Goal: Check status: Check status

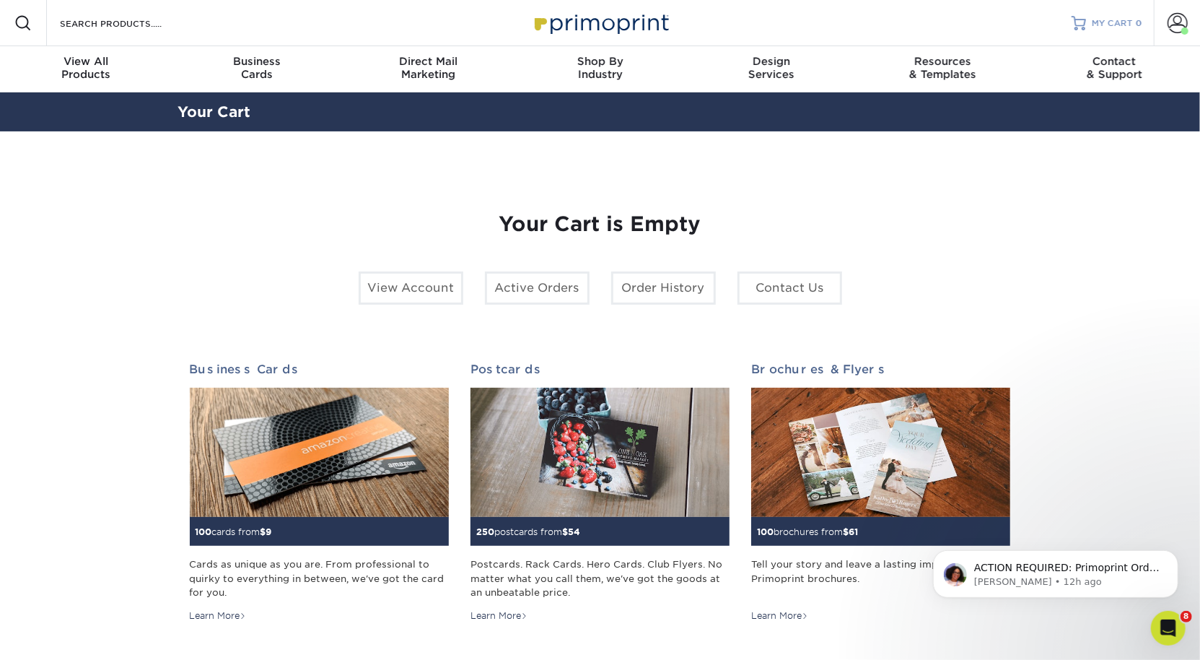
click at [1117, 23] on span "MY CART" at bounding box center [1112, 23] width 41 height 12
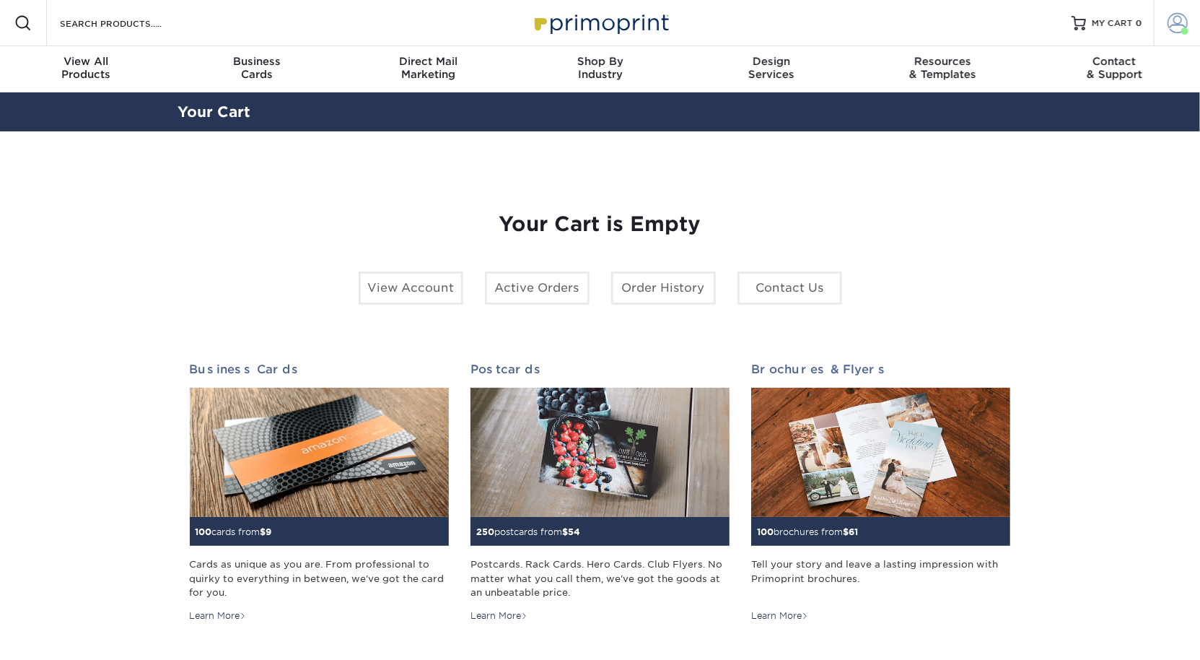
click at [1178, 20] on span at bounding box center [1178, 23] width 20 height 20
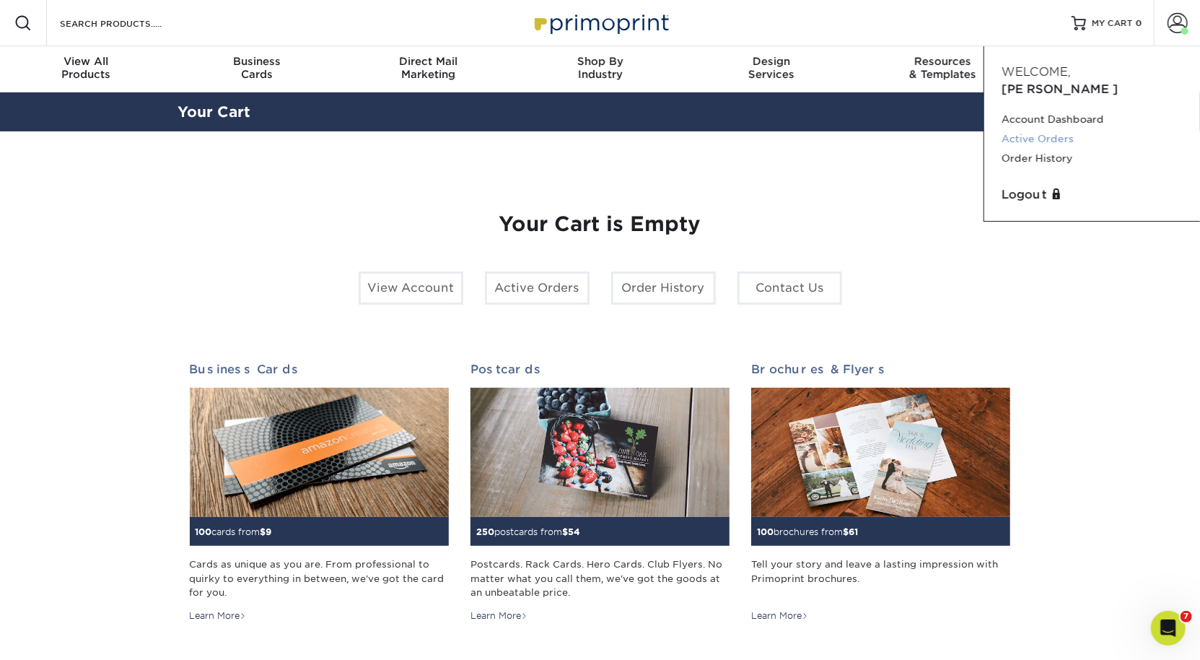
click at [1049, 129] on link "Active Orders" at bounding box center [1092, 138] width 181 height 19
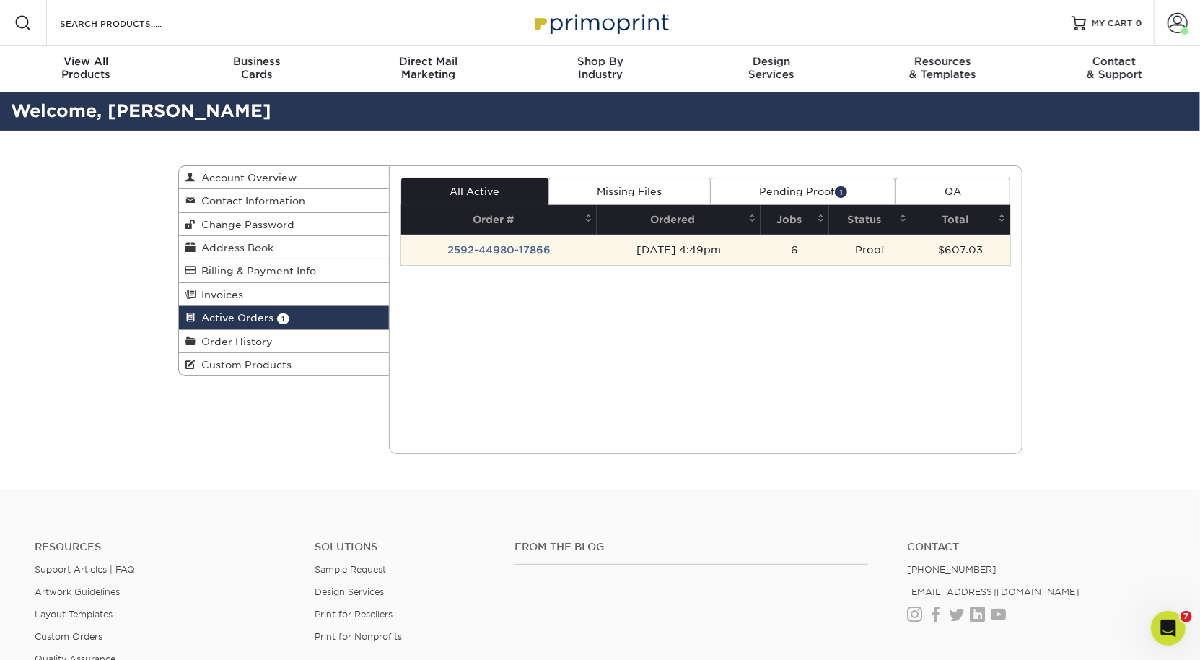
click at [478, 241] on td "2592-44980-17866" at bounding box center [499, 250] width 196 height 30
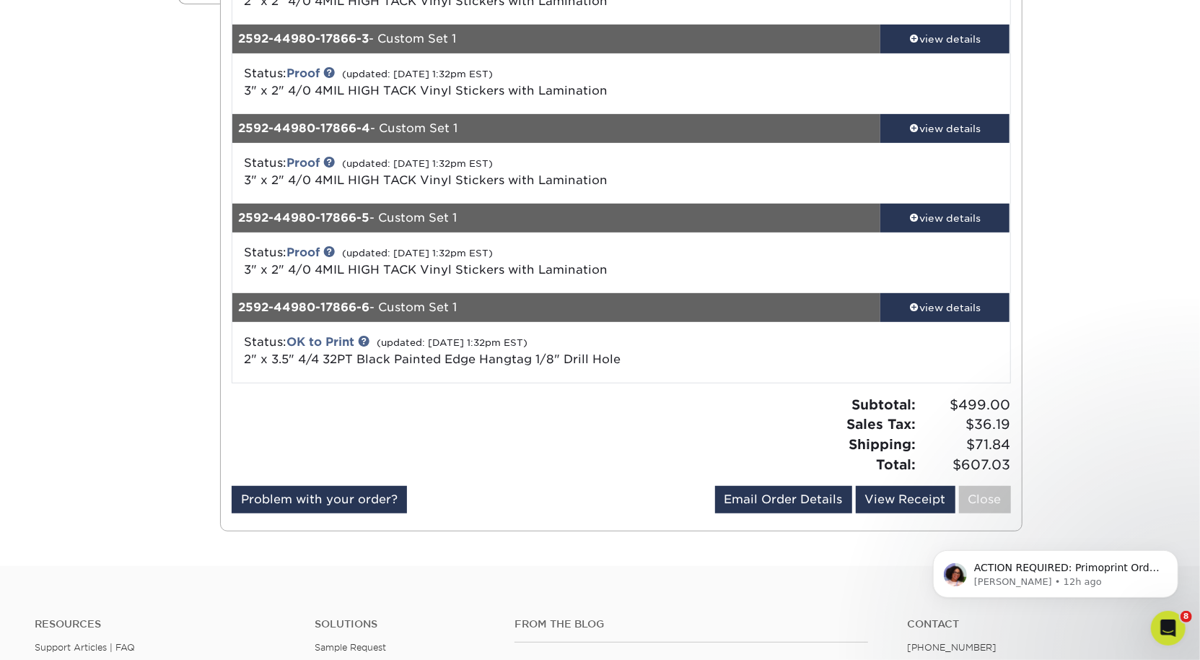
scroll to position [459, 0]
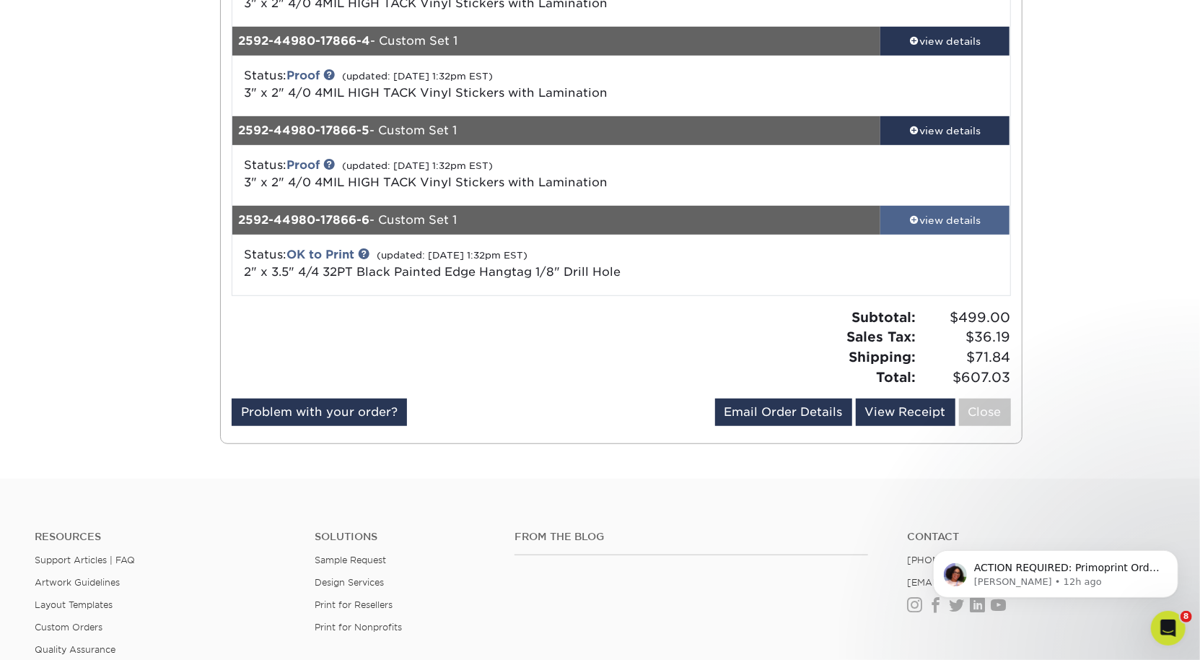
click at [970, 210] on link "view details" at bounding box center [945, 220] width 130 height 29
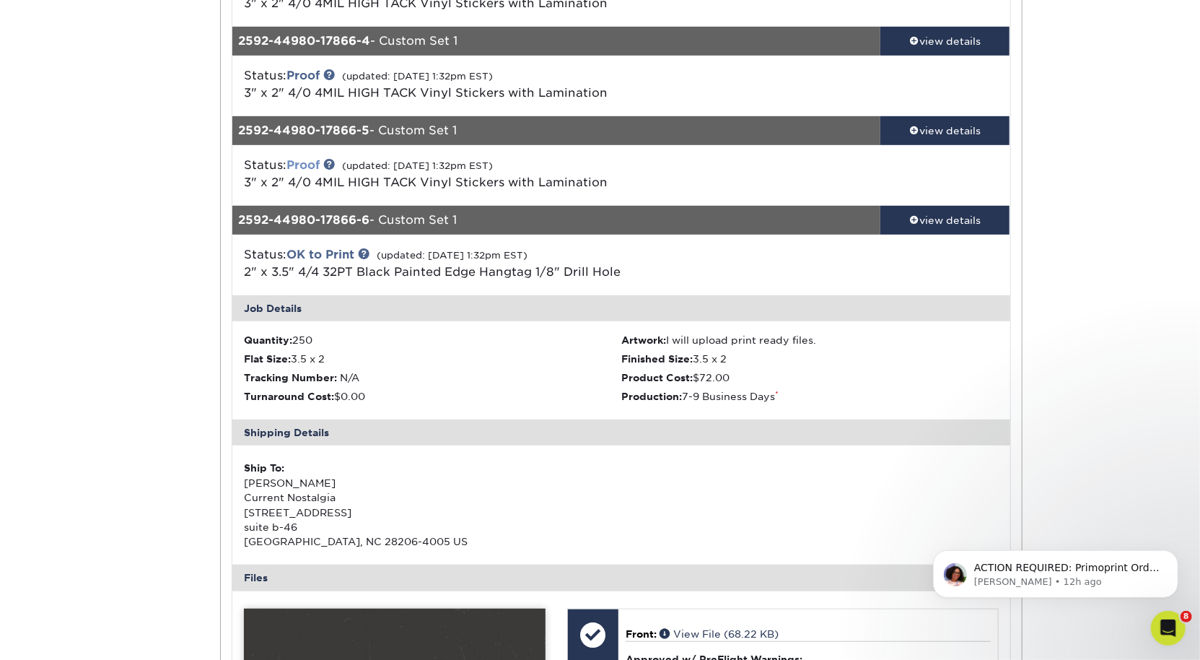
click at [309, 161] on link "Proof" at bounding box center [302, 165] width 33 height 14
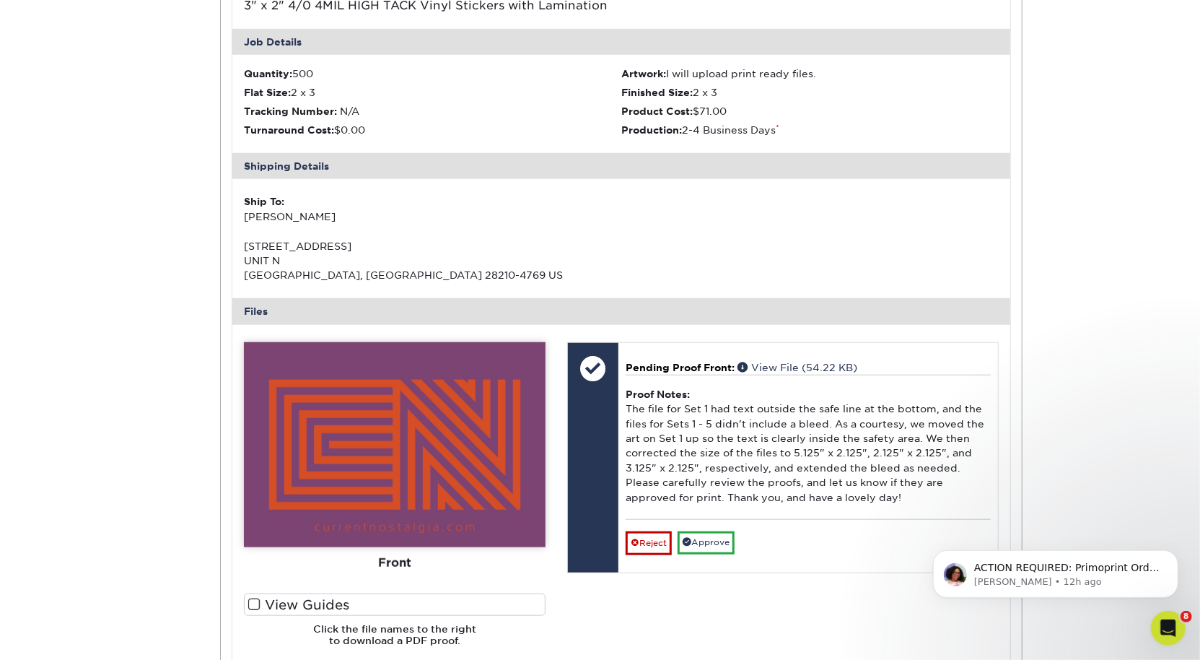
scroll to position [729, 0]
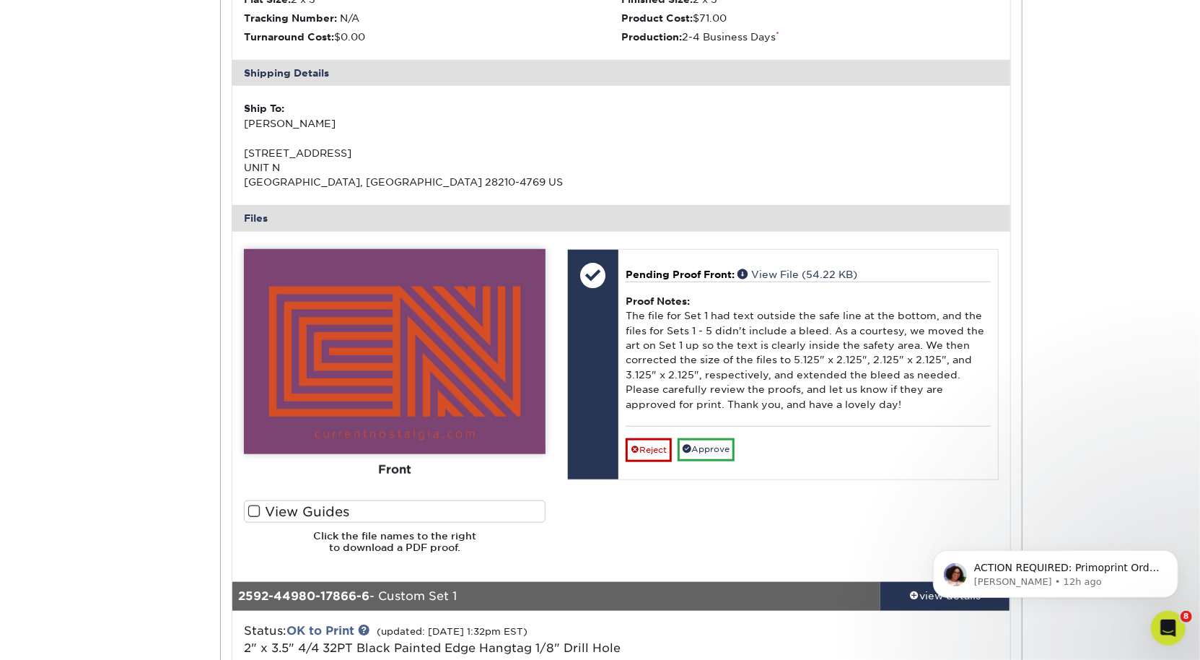
click at [255, 509] on span at bounding box center [254, 511] width 12 height 14
click at [0, 0] on input "View Guides" at bounding box center [0, 0] width 0 height 0
click at [262, 515] on label "View Guides" at bounding box center [395, 511] width 302 height 22
click at [0, 0] on input "View Guides" at bounding box center [0, 0] width 0 height 0
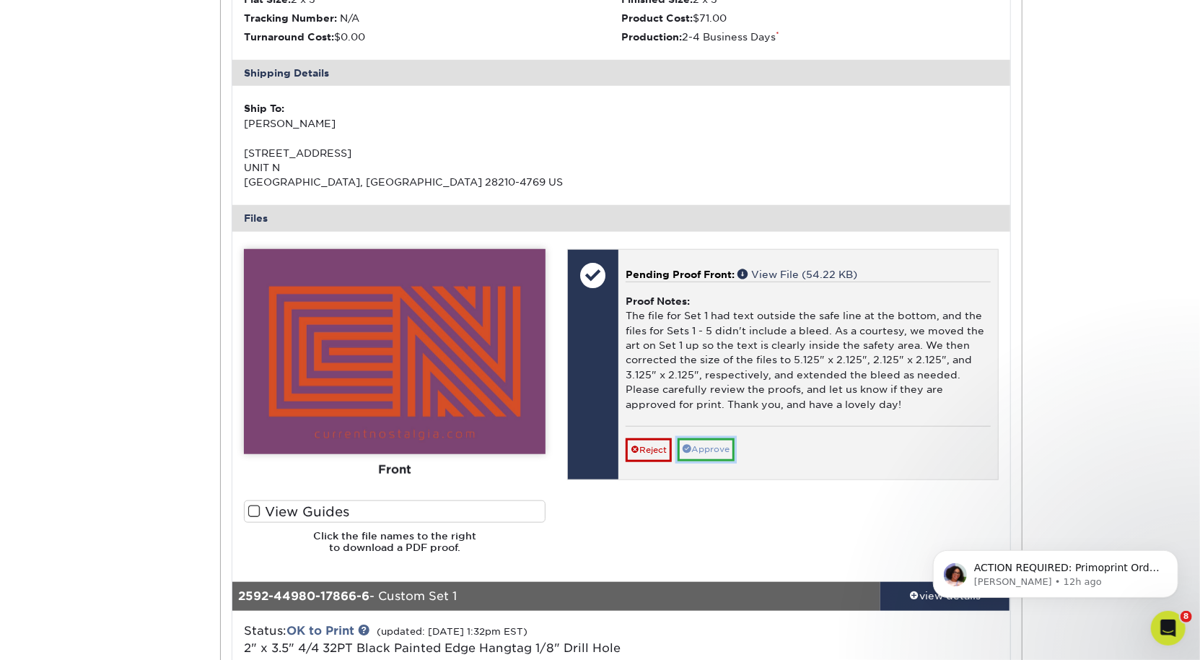
click at [705, 445] on link "Approve" at bounding box center [706, 449] width 57 height 22
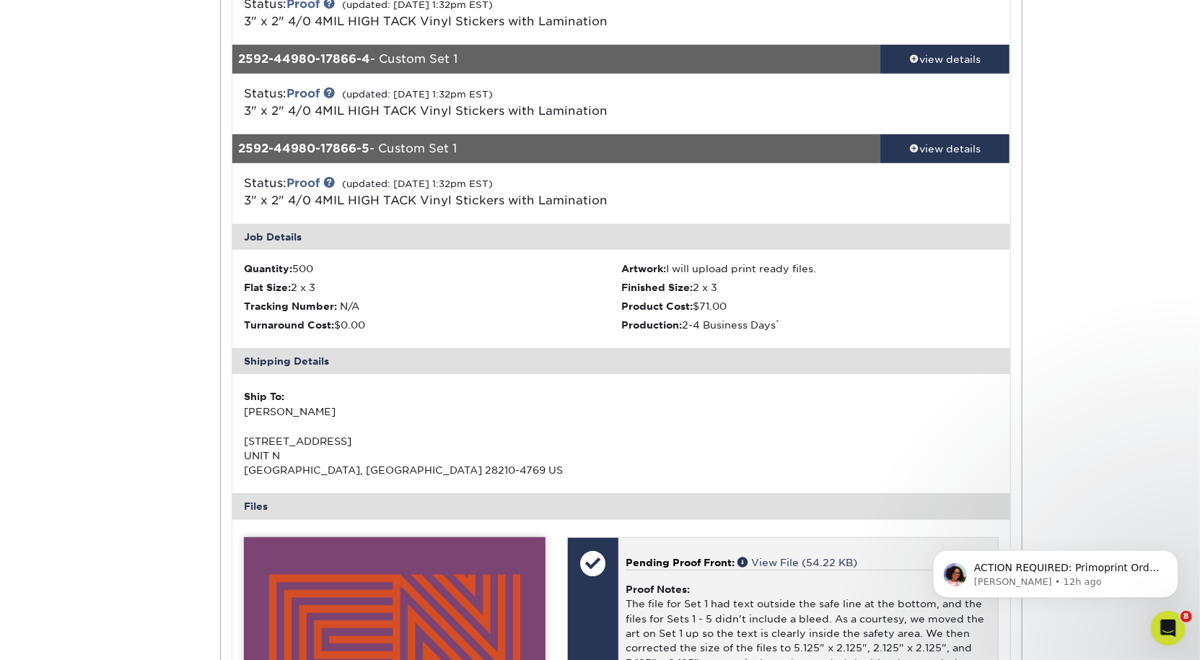
scroll to position [303, 0]
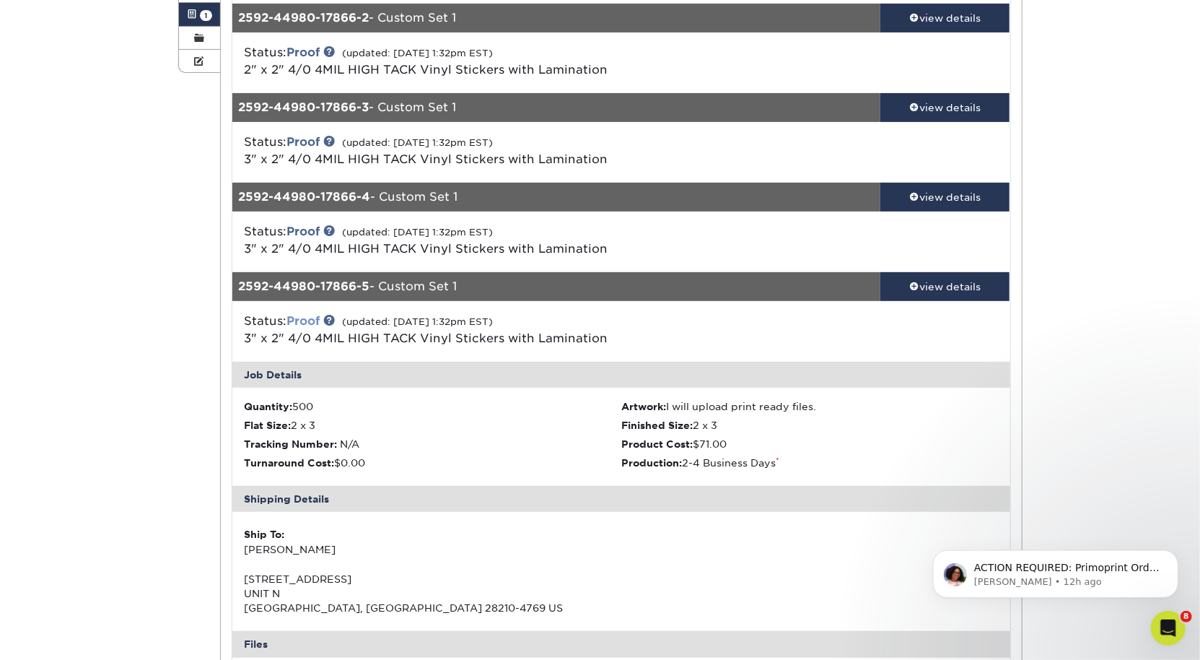
click at [320, 320] on link "Proof" at bounding box center [302, 321] width 33 height 14
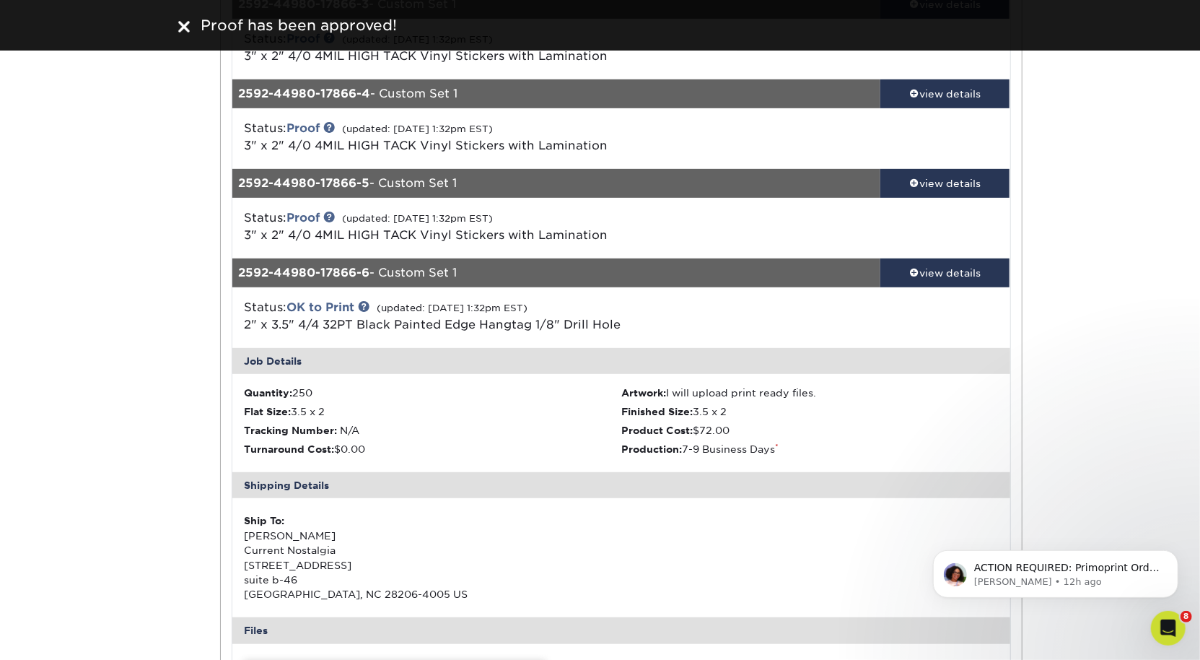
scroll to position [399, 0]
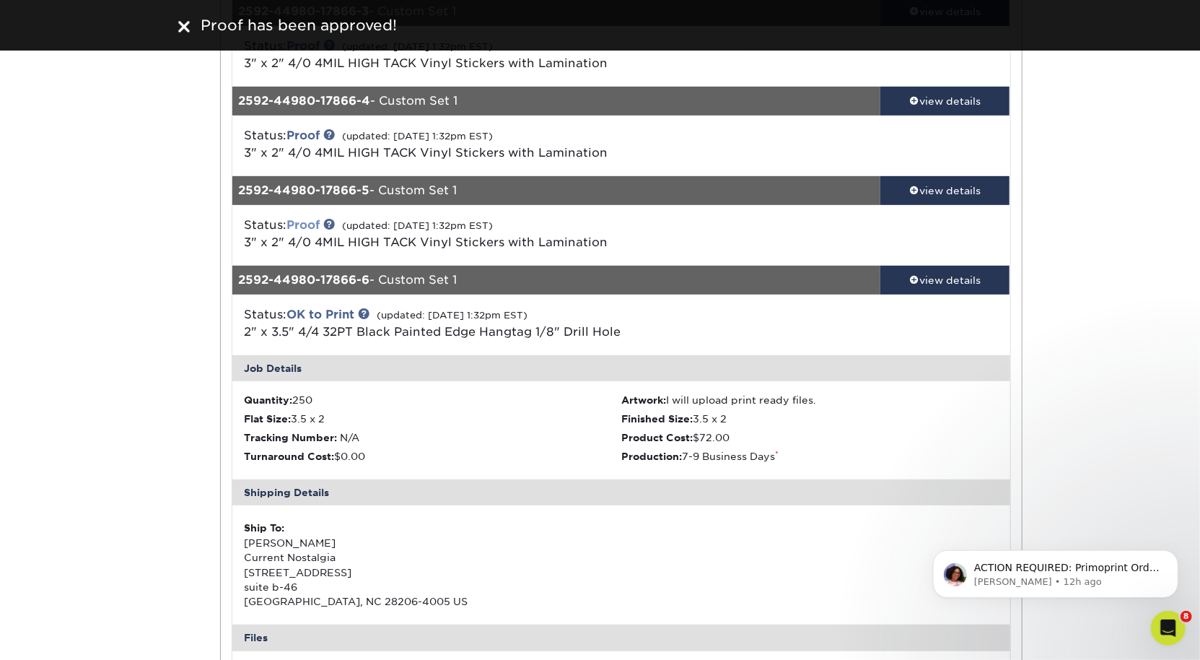
click at [304, 225] on link "Proof" at bounding box center [302, 225] width 33 height 14
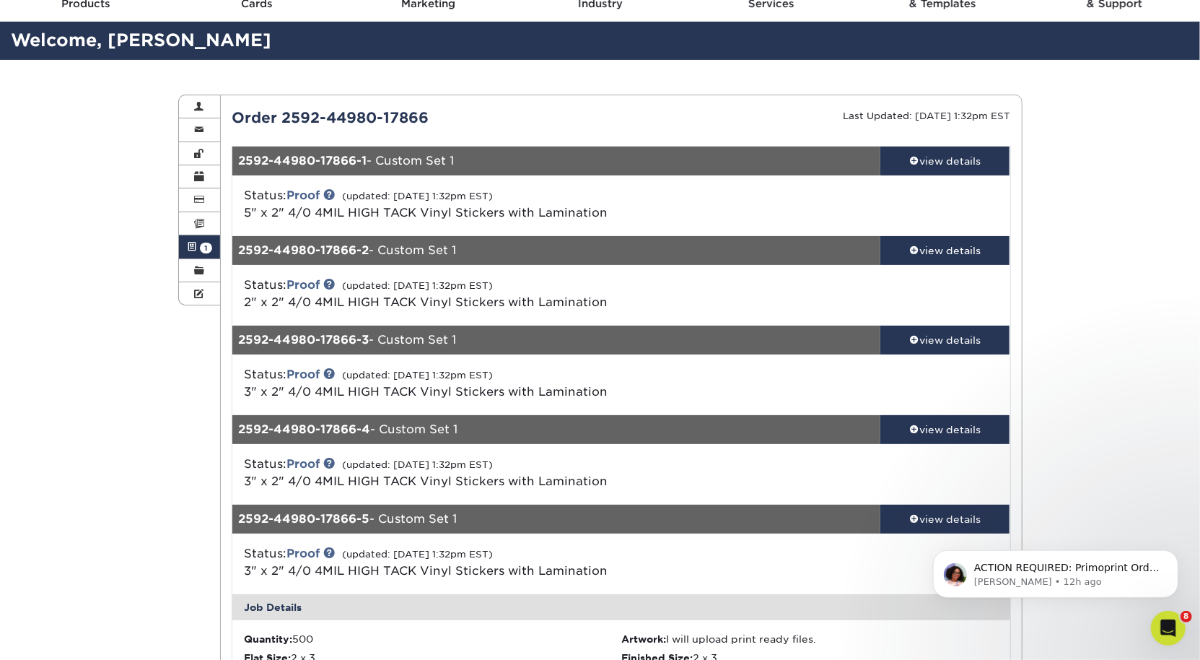
scroll to position [6, 0]
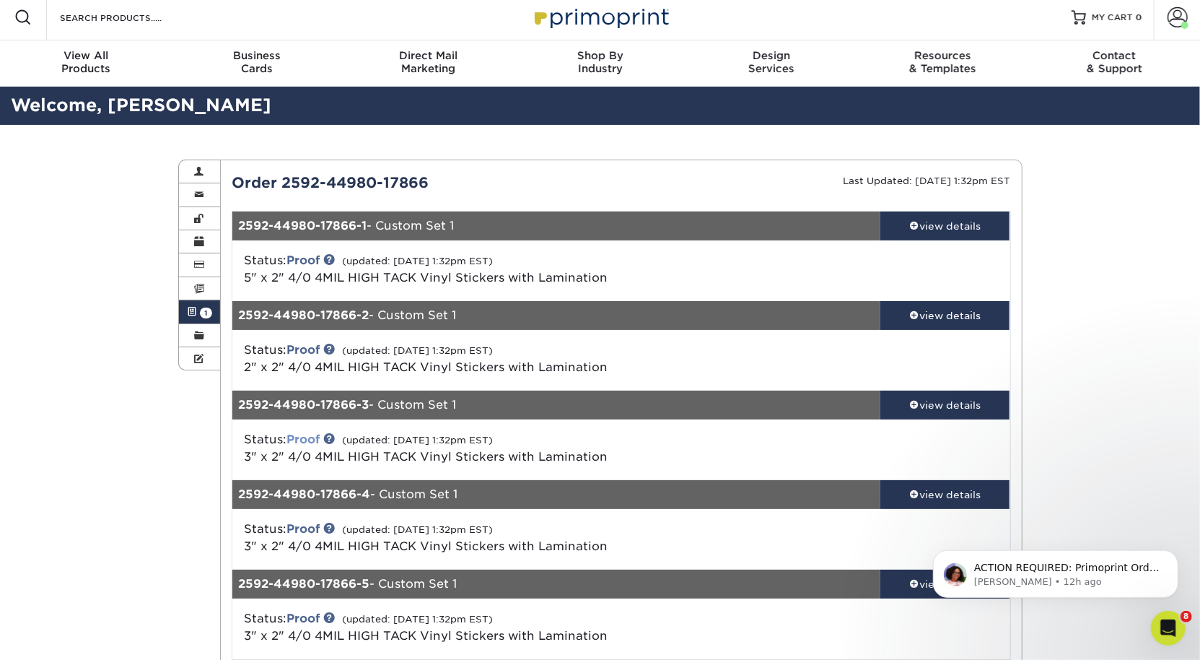
click at [312, 437] on link "Proof" at bounding box center [302, 439] width 33 height 14
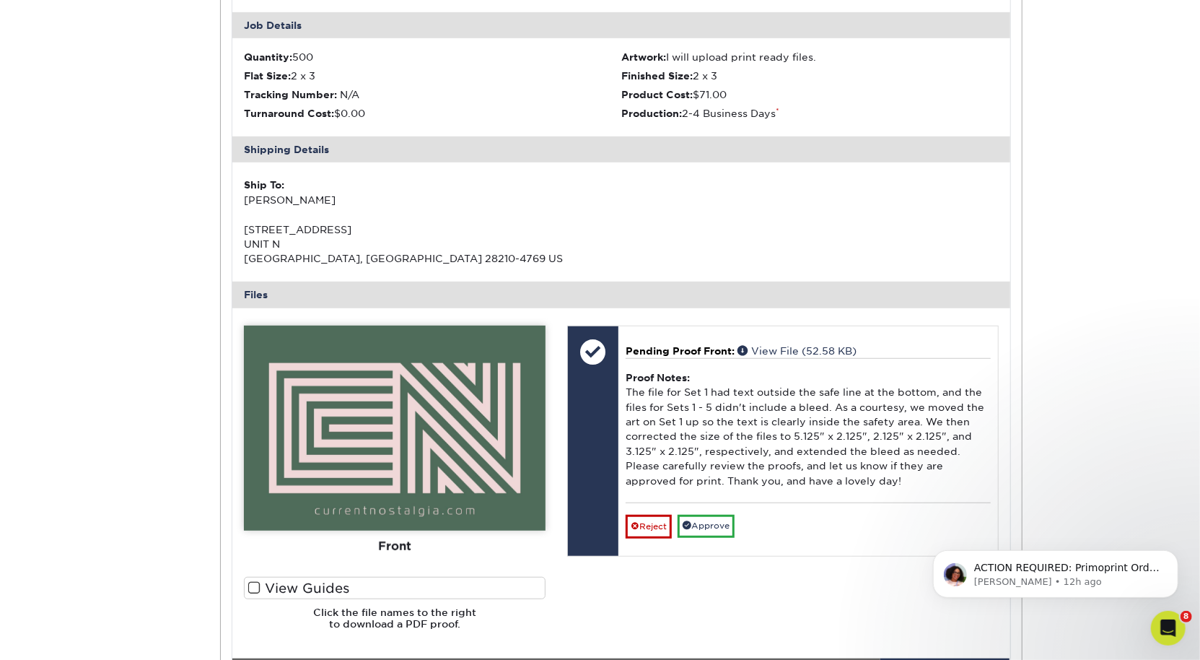
scroll to position [572, 0]
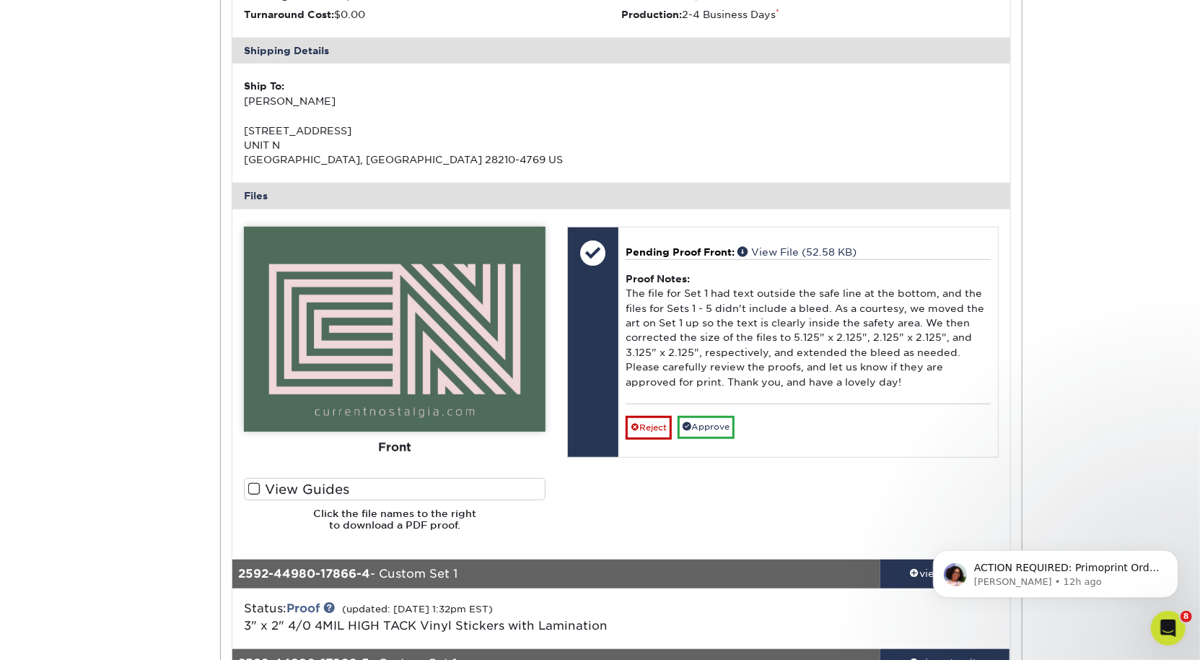
click at [299, 489] on label "View Guides" at bounding box center [395, 489] width 302 height 22
click at [0, 0] on input "View Guides" at bounding box center [0, 0] width 0 height 0
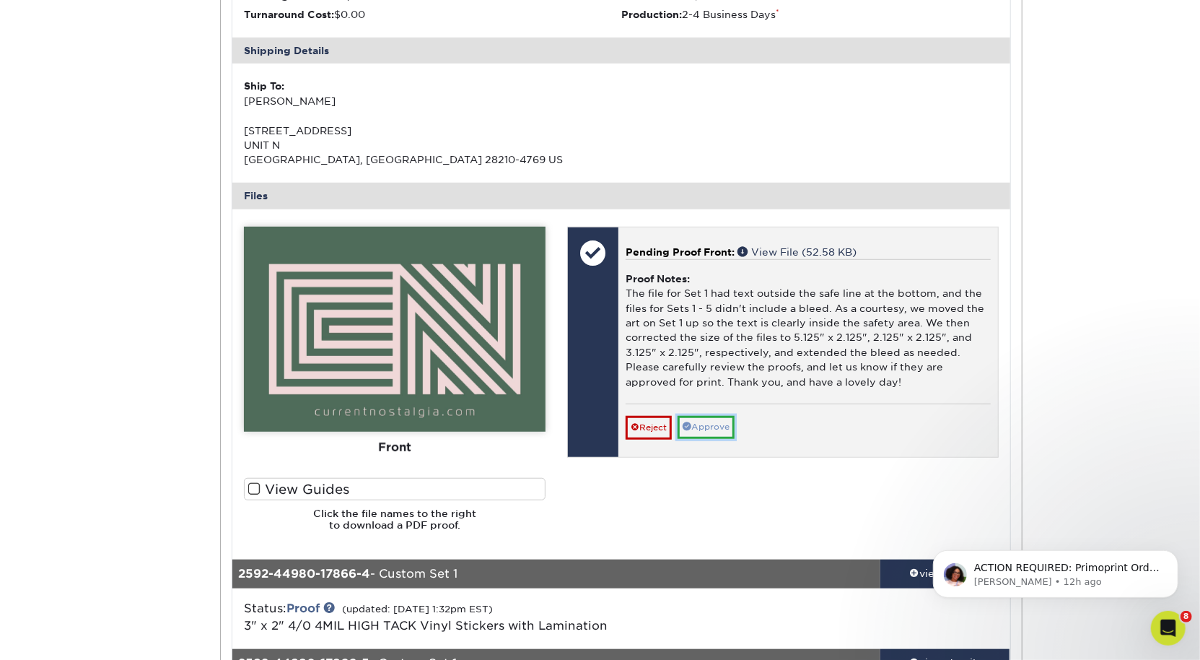
click at [727, 426] on link "Approve" at bounding box center [706, 427] width 57 height 22
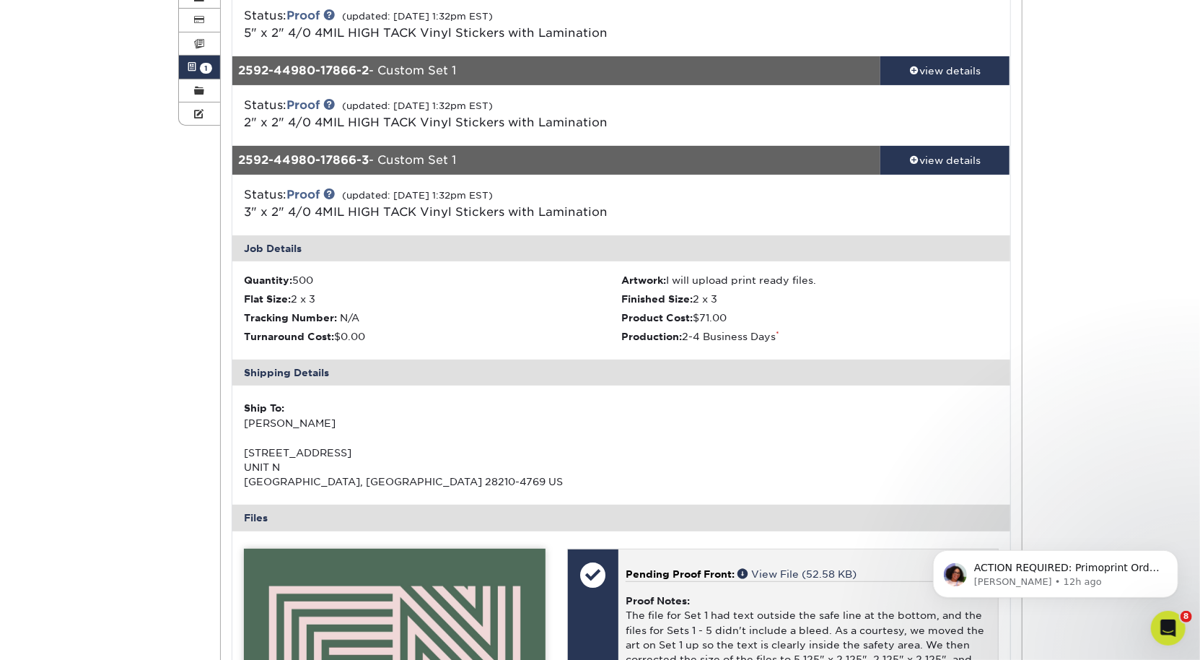
scroll to position [0, 0]
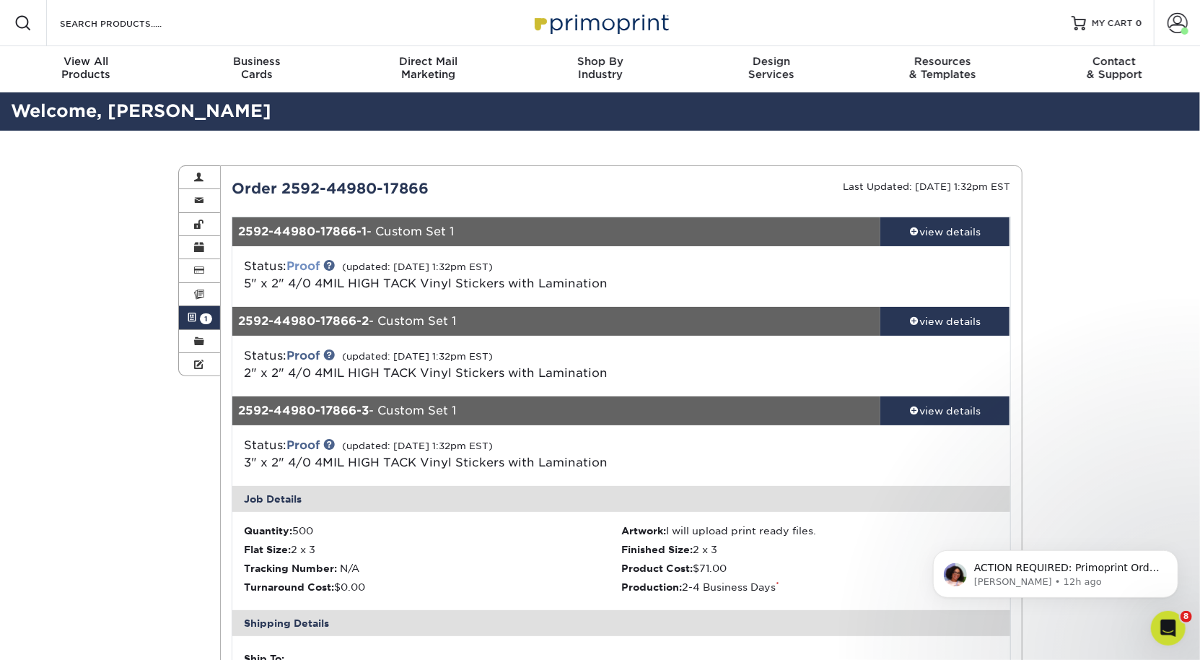
click at [307, 271] on link "Proof" at bounding box center [302, 266] width 33 height 14
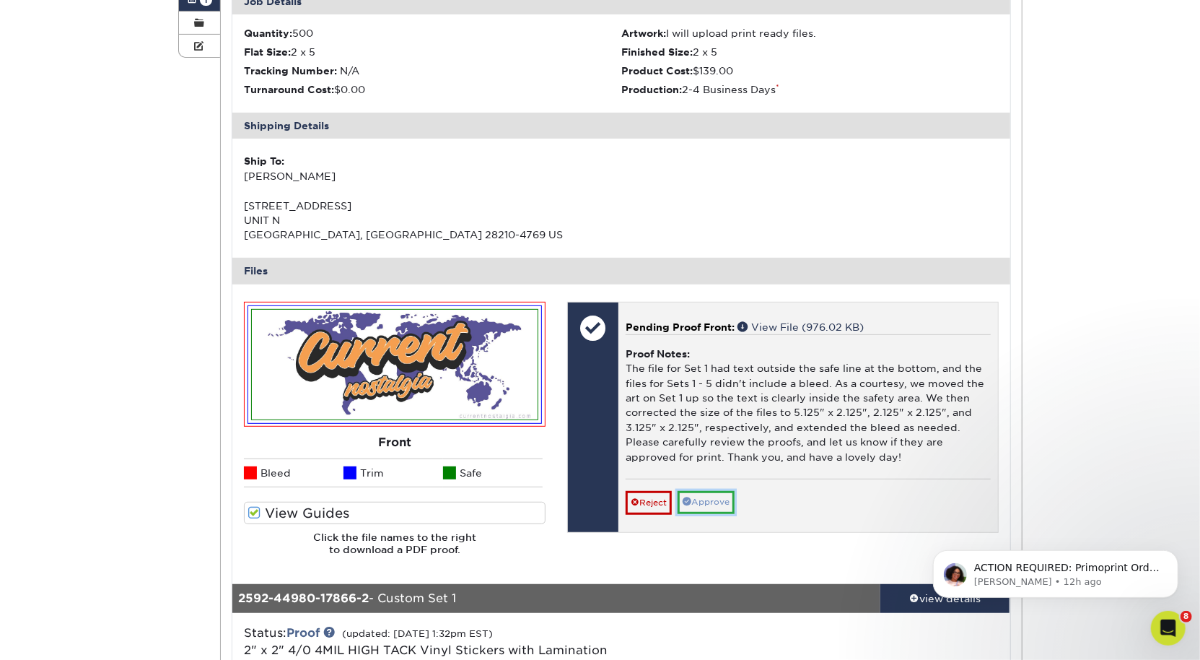
click at [696, 497] on link "Approve" at bounding box center [706, 502] width 57 height 22
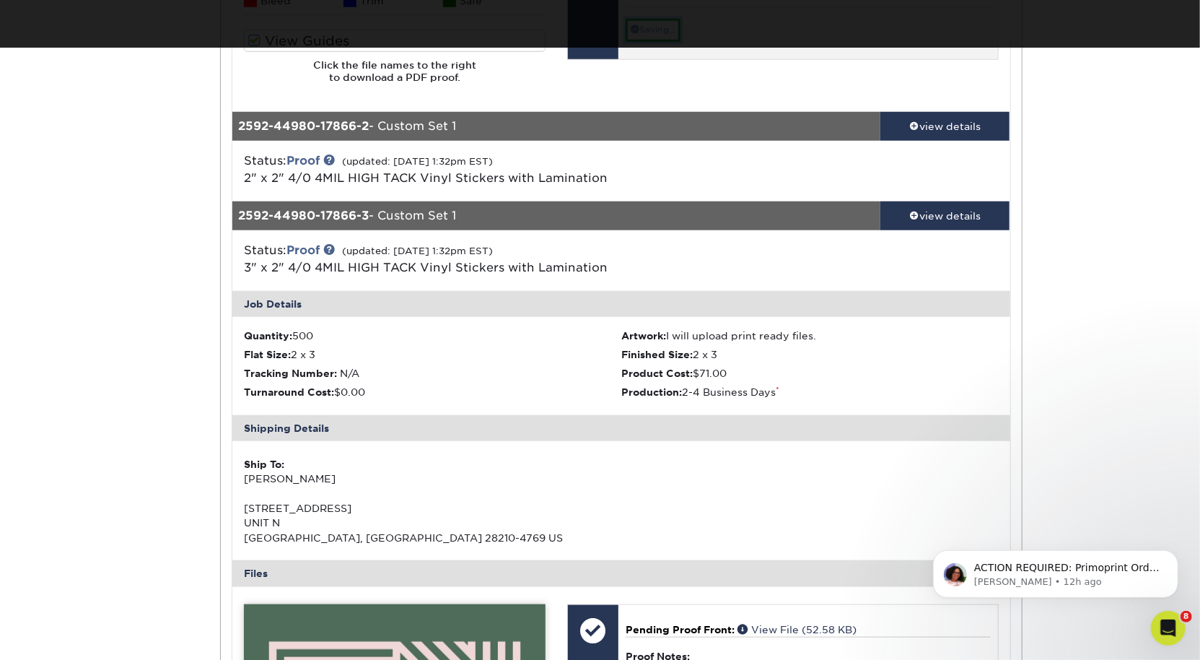
scroll to position [813, 0]
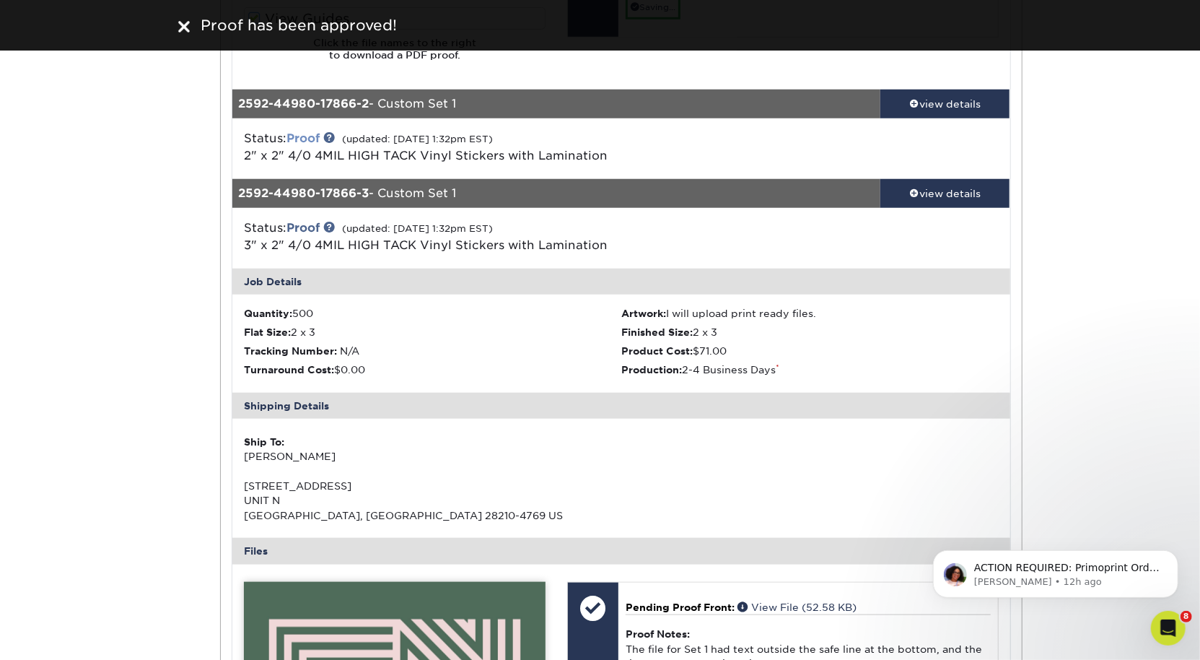
click at [302, 139] on link "Proof" at bounding box center [302, 138] width 33 height 14
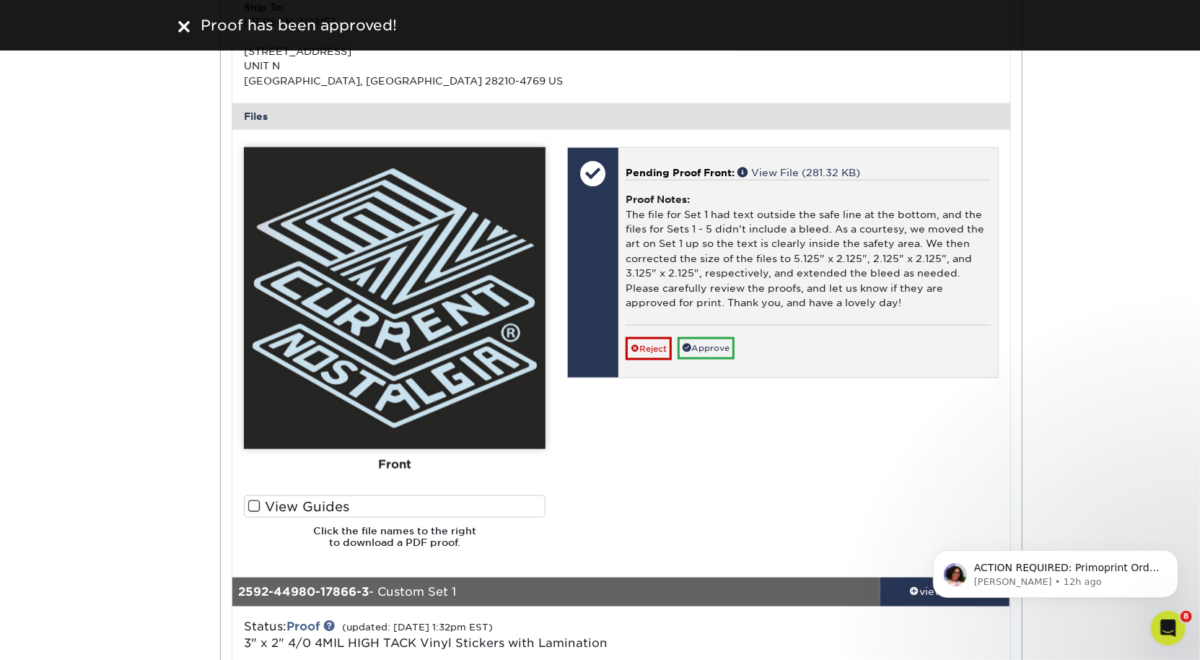
scroll to position [1218, 0]
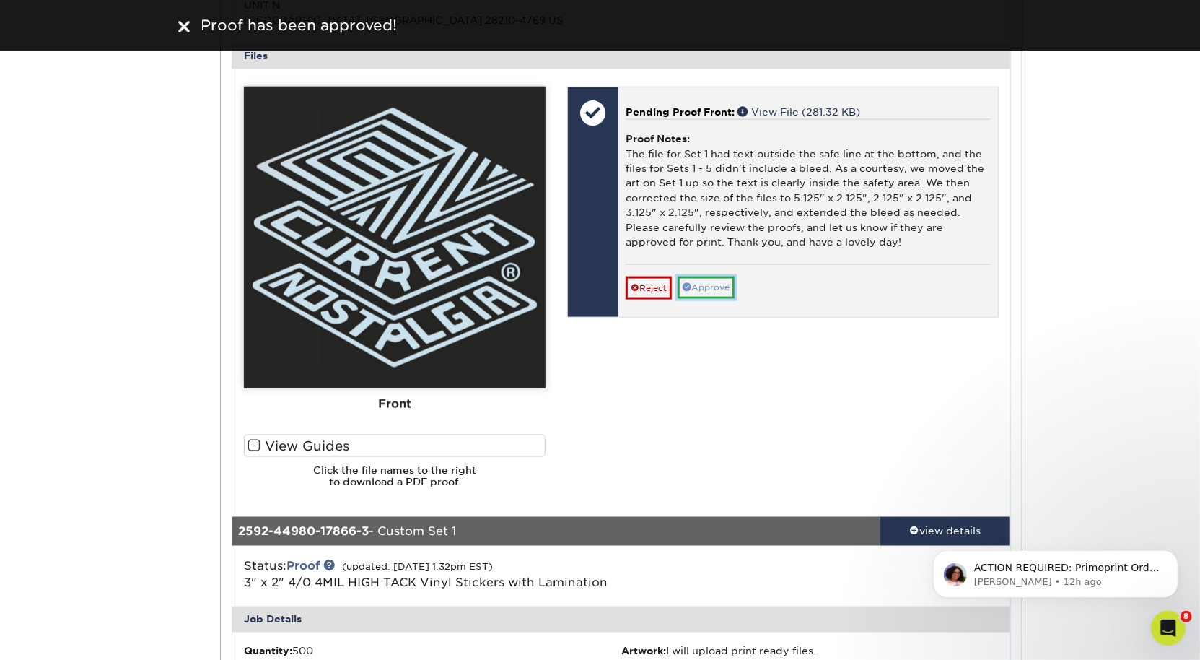
click at [722, 291] on link "Approve" at bounding box center [706, 287] width 57 height 22
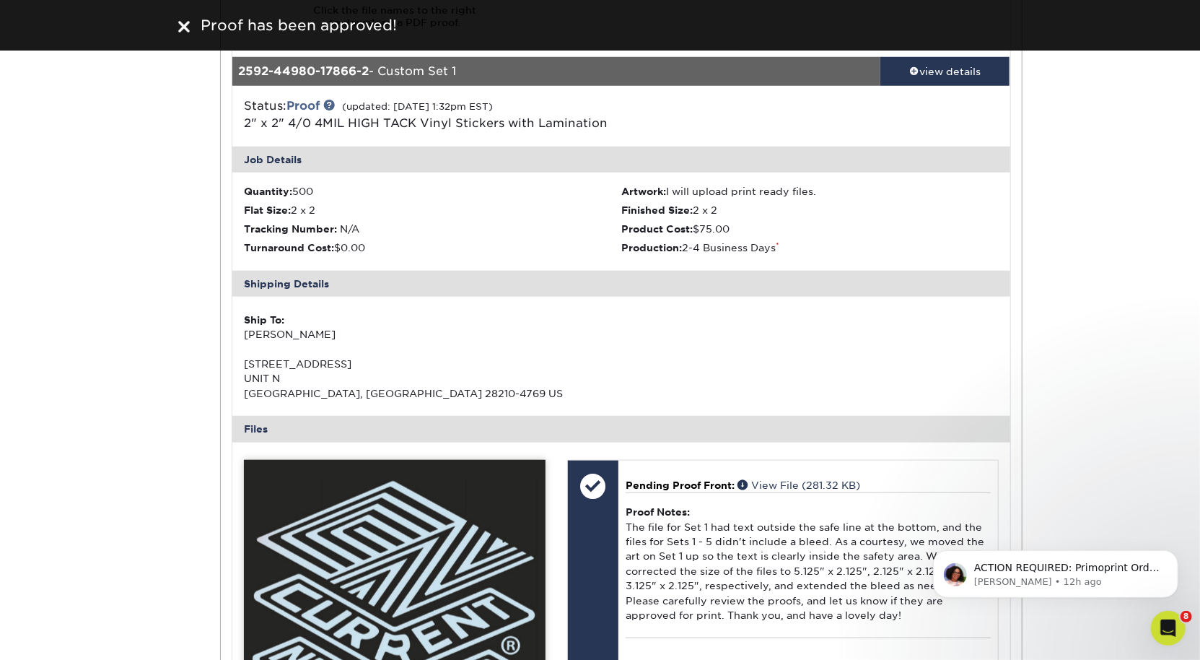
scroll to position [595, 0]
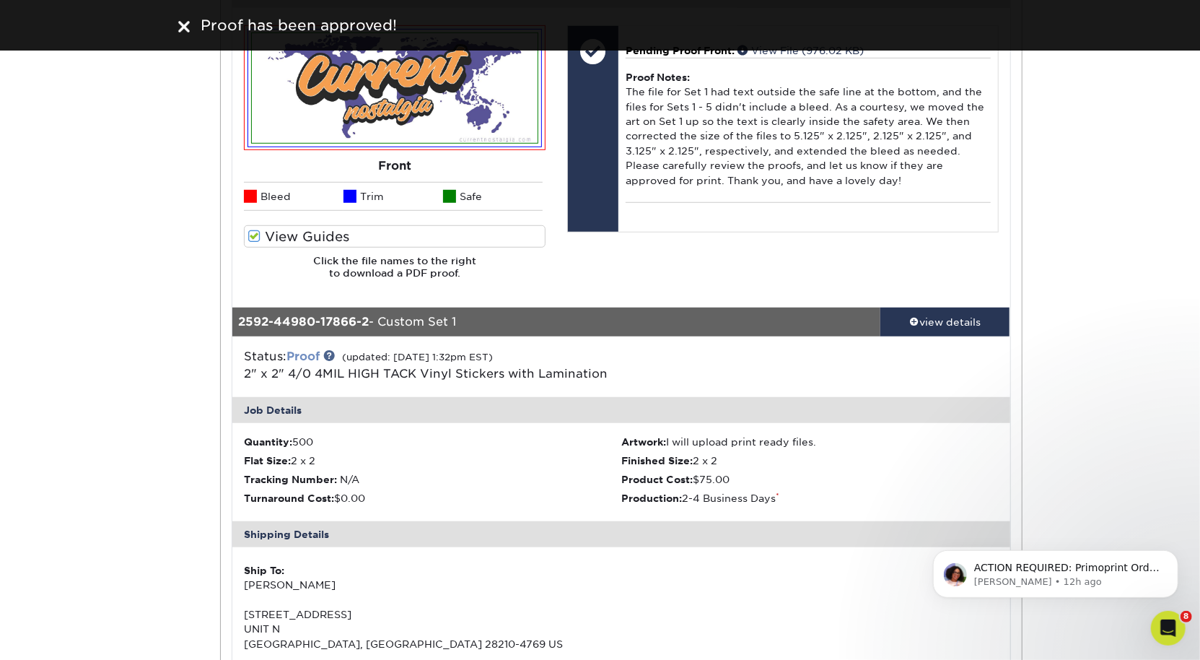
click at [308, 354] on link "Proof" at bounding box center [302, 356] width 33 height 14
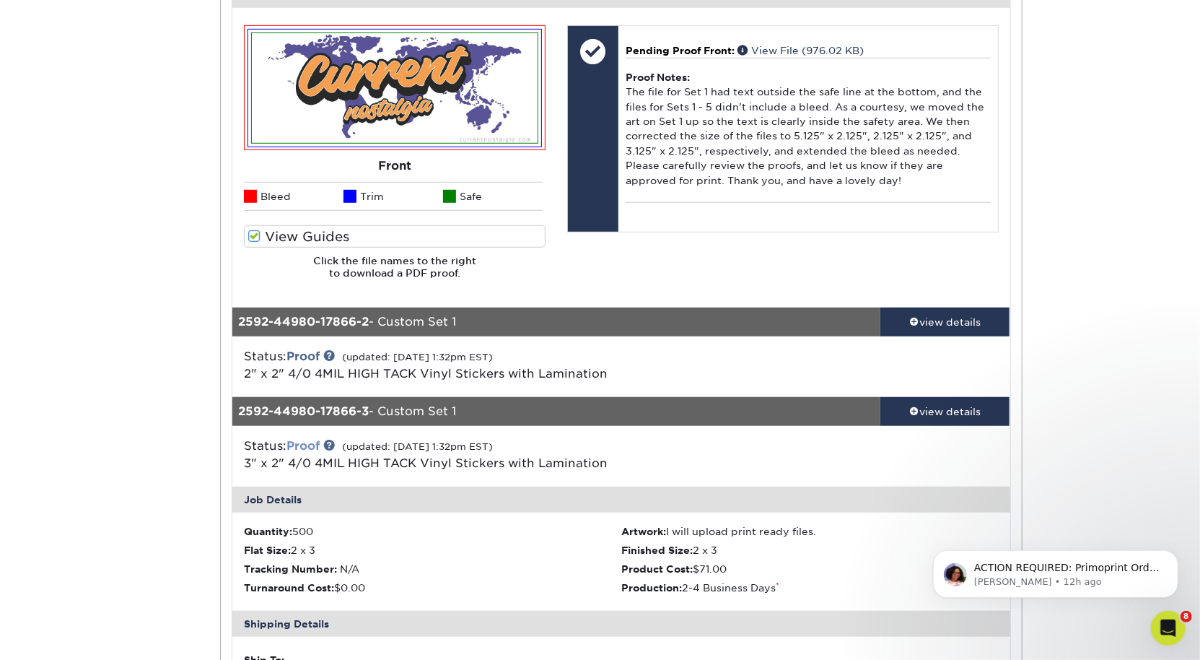
click at [299, 439] on link "Proof" at bounding box center [302, 446] width 33 height 14
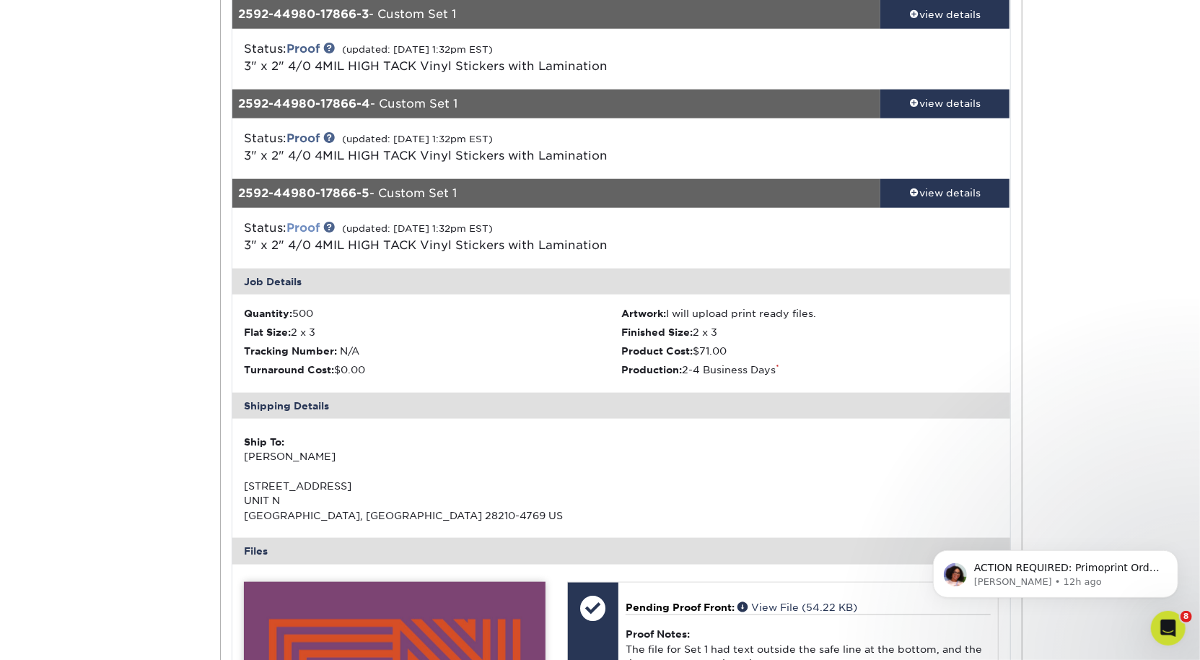
scroll to position [994, 0]
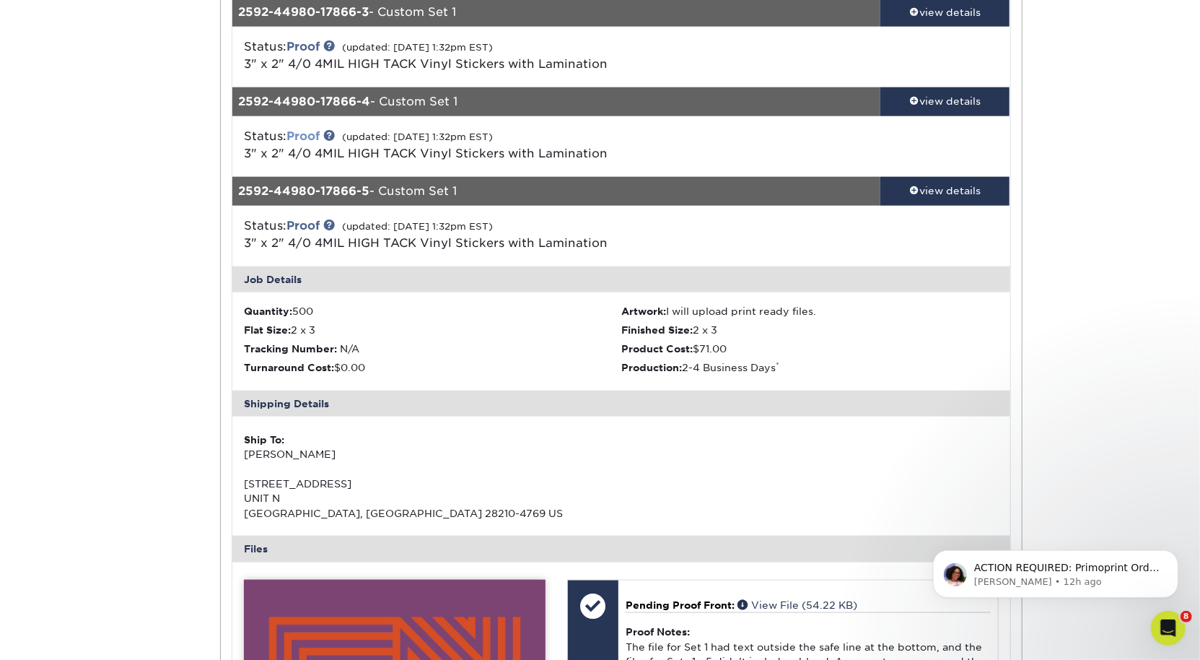
click at [310, 141] on link "Proof" at bounding box center [302, 136] width 33 height 14
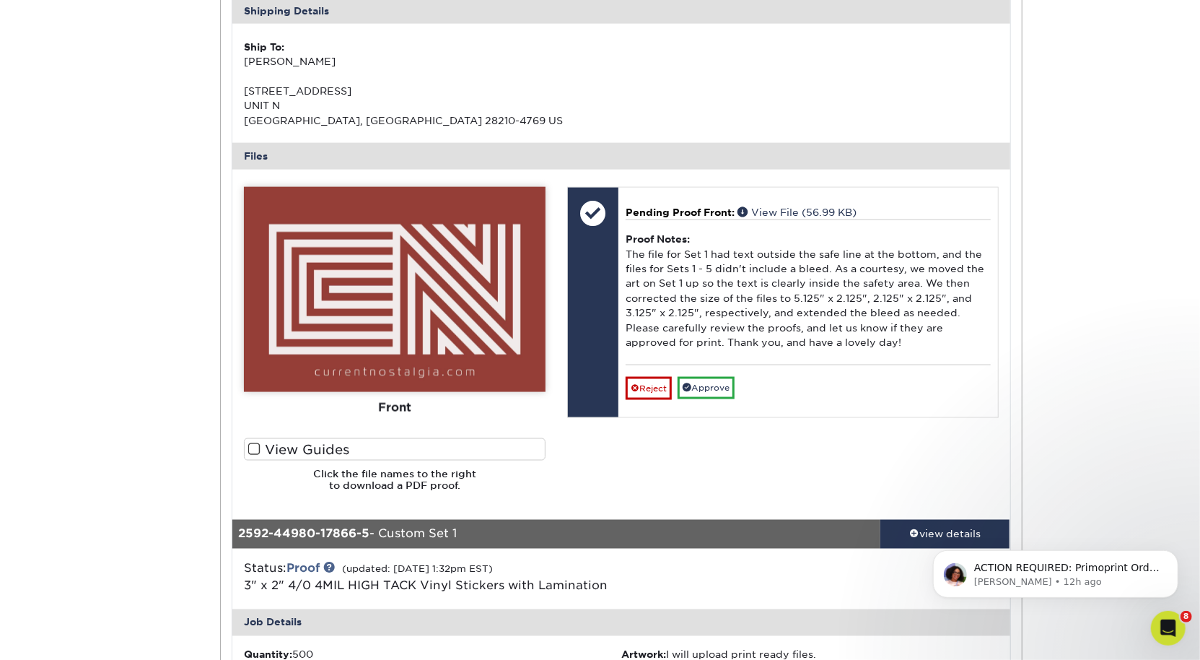
scroll to position [1375, 0]
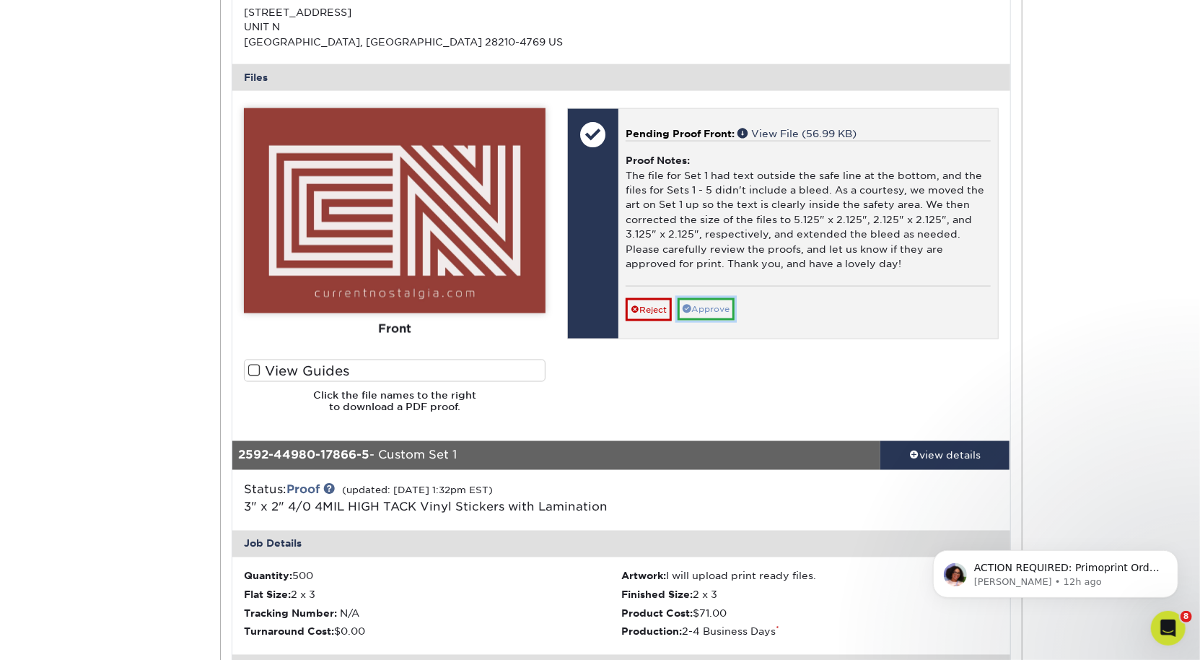
click at [723, 301] on link "Approve" at bounding box center [706, 309] width 57 height 22
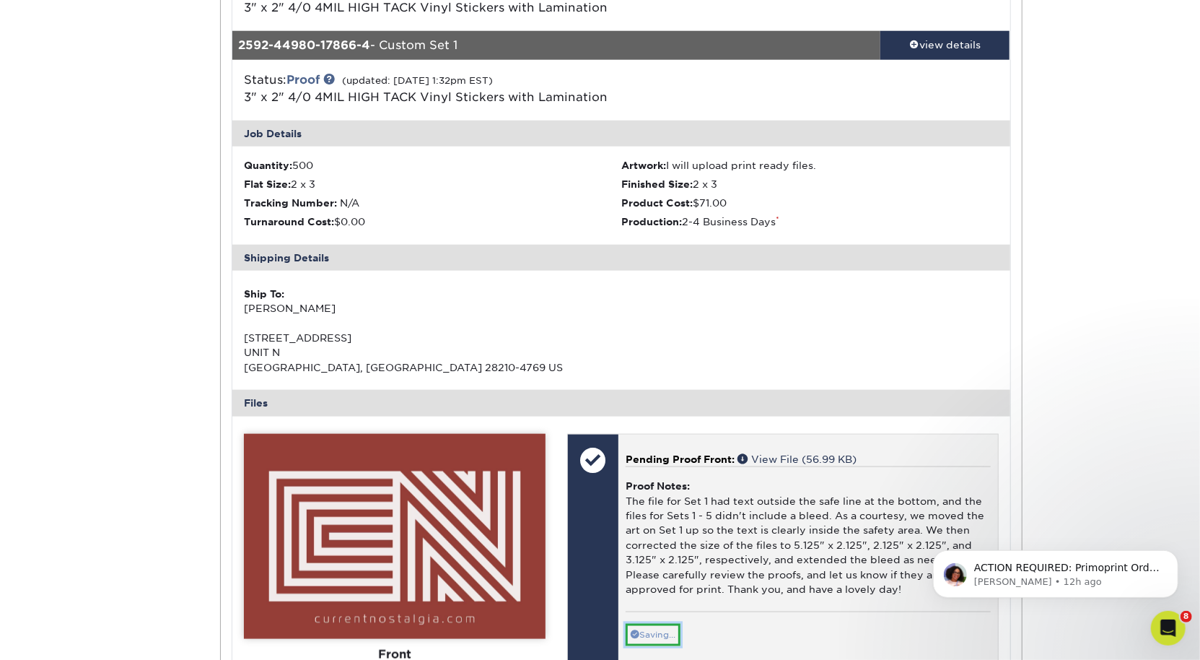
scroll to position [971, 0]
